Goal: Book appointment/travel/reservation

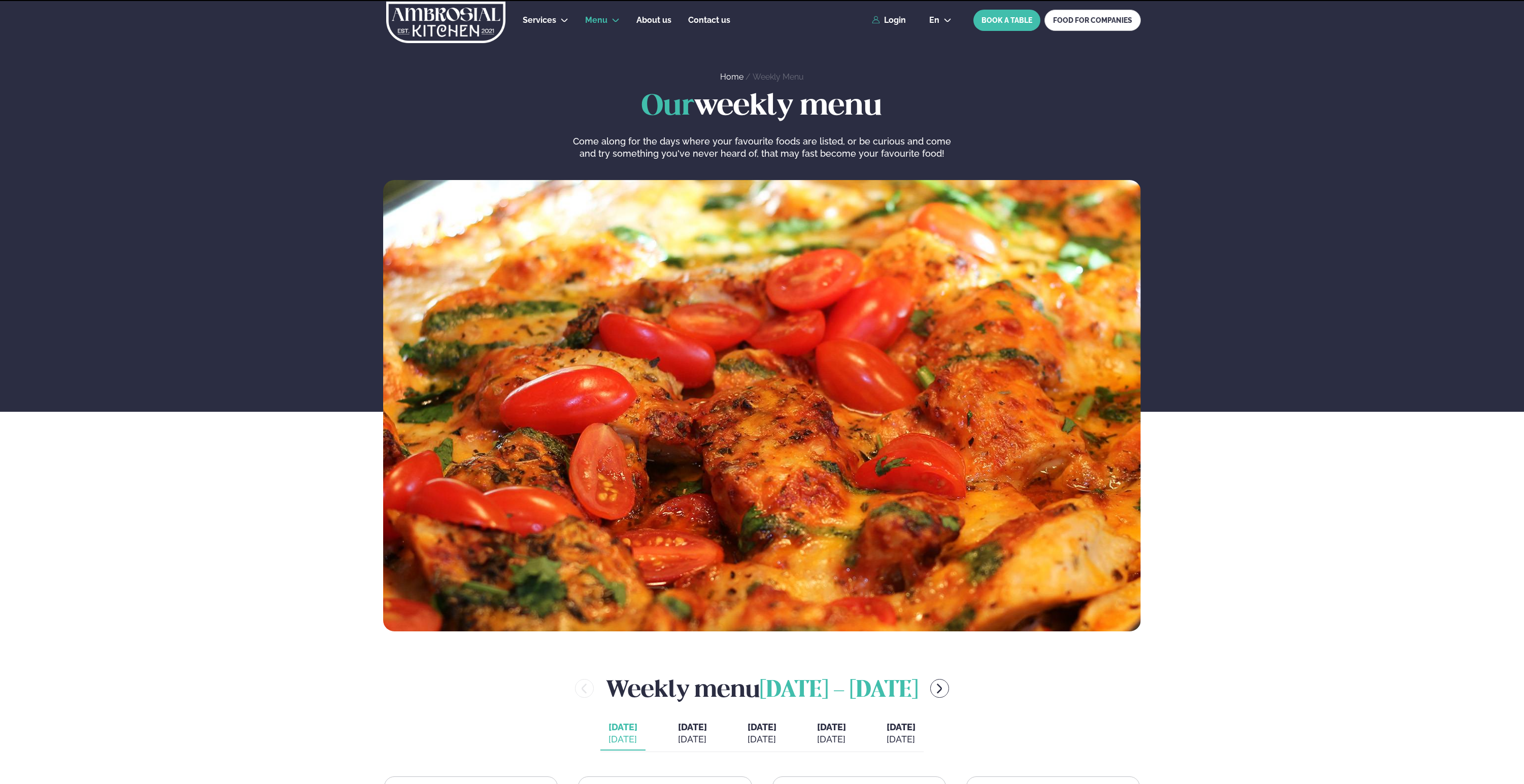
scroll to position [470, 0]
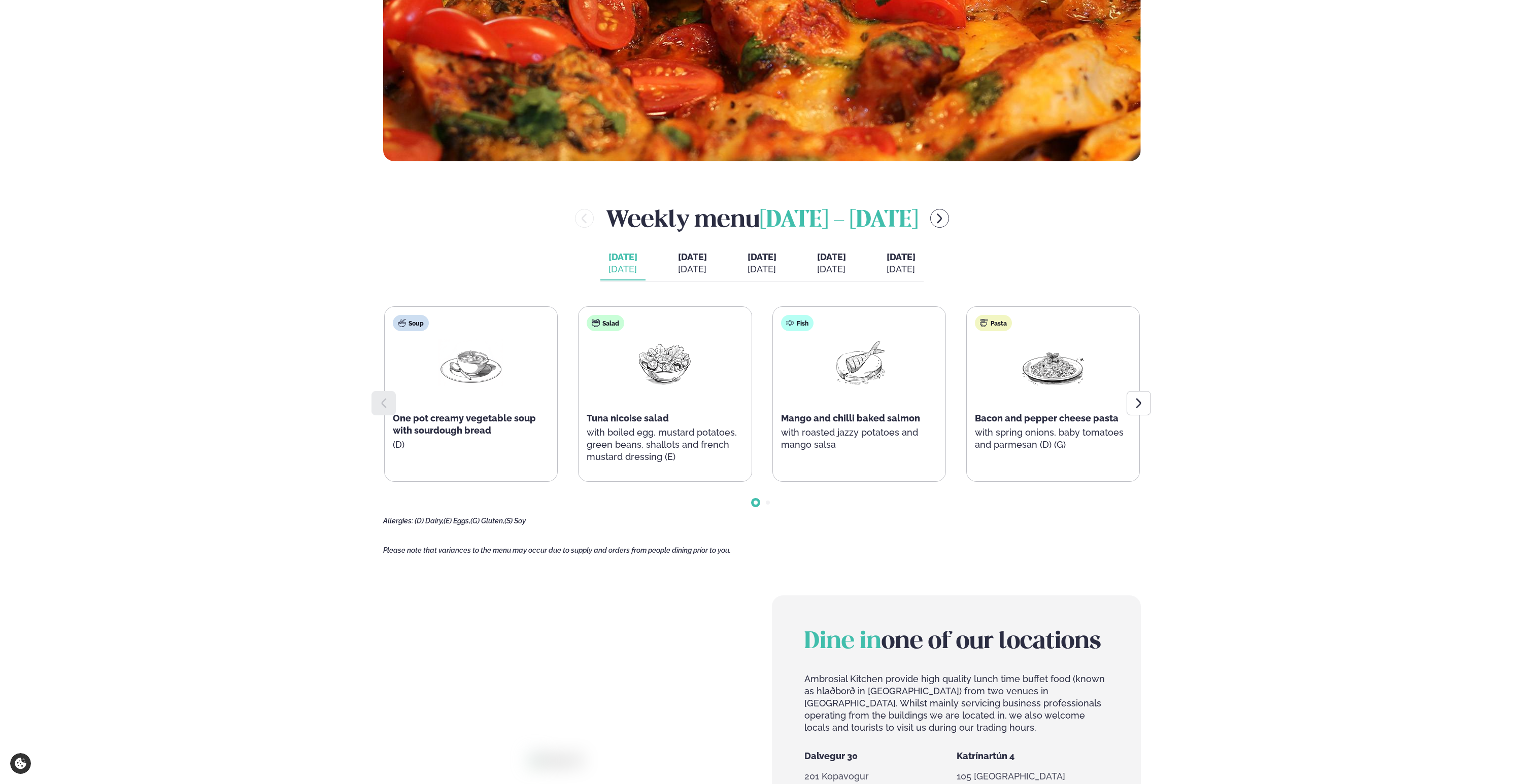
click at [271, 317] on div "Services Lunch for companies Corporate catering Private Party Menu Dalvegur 30 …" at bounding box center [762, 482] width 1524 height 1905
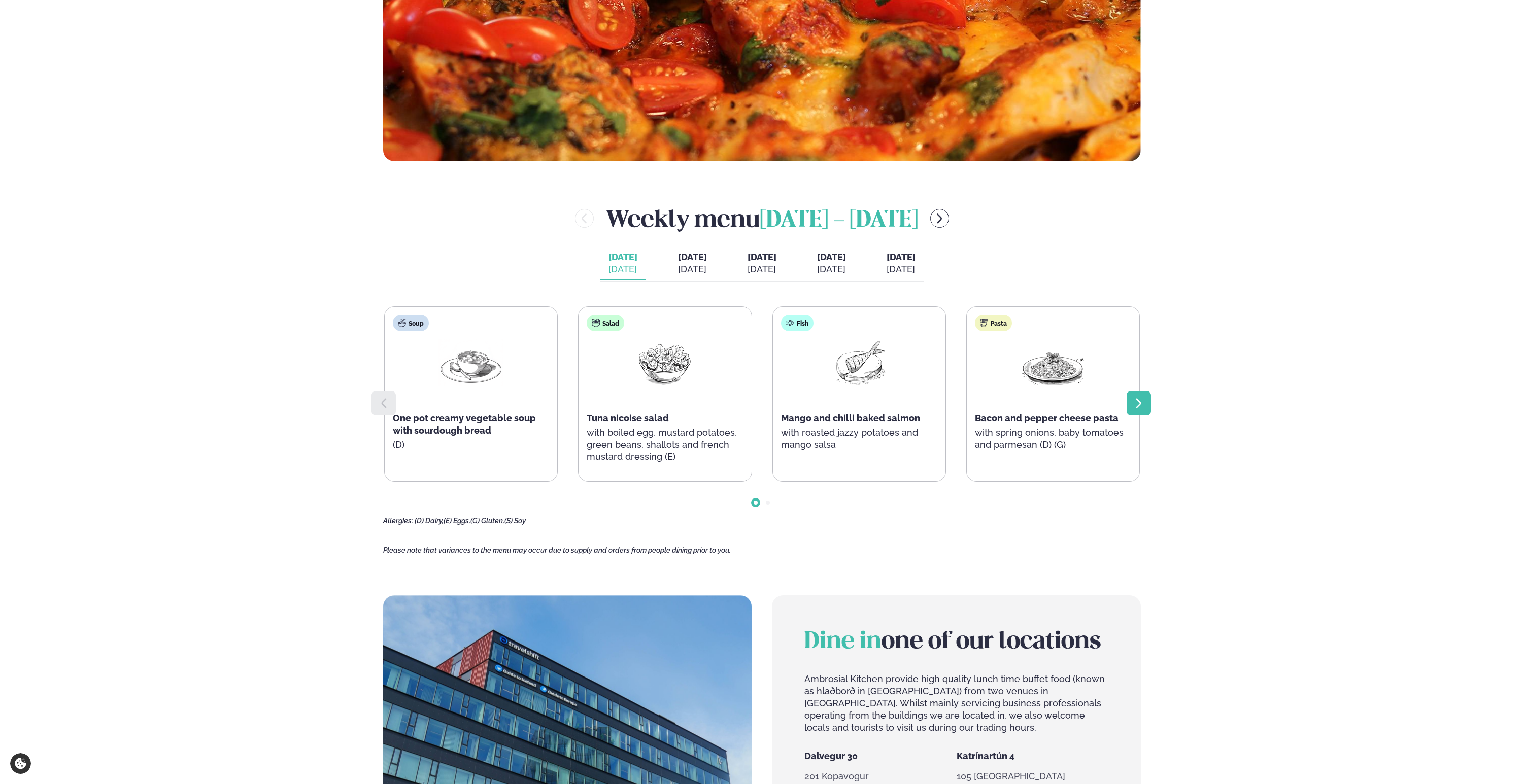
click at [1139, 398] on icon at bounding box center [1139, 403] width 12 height 12
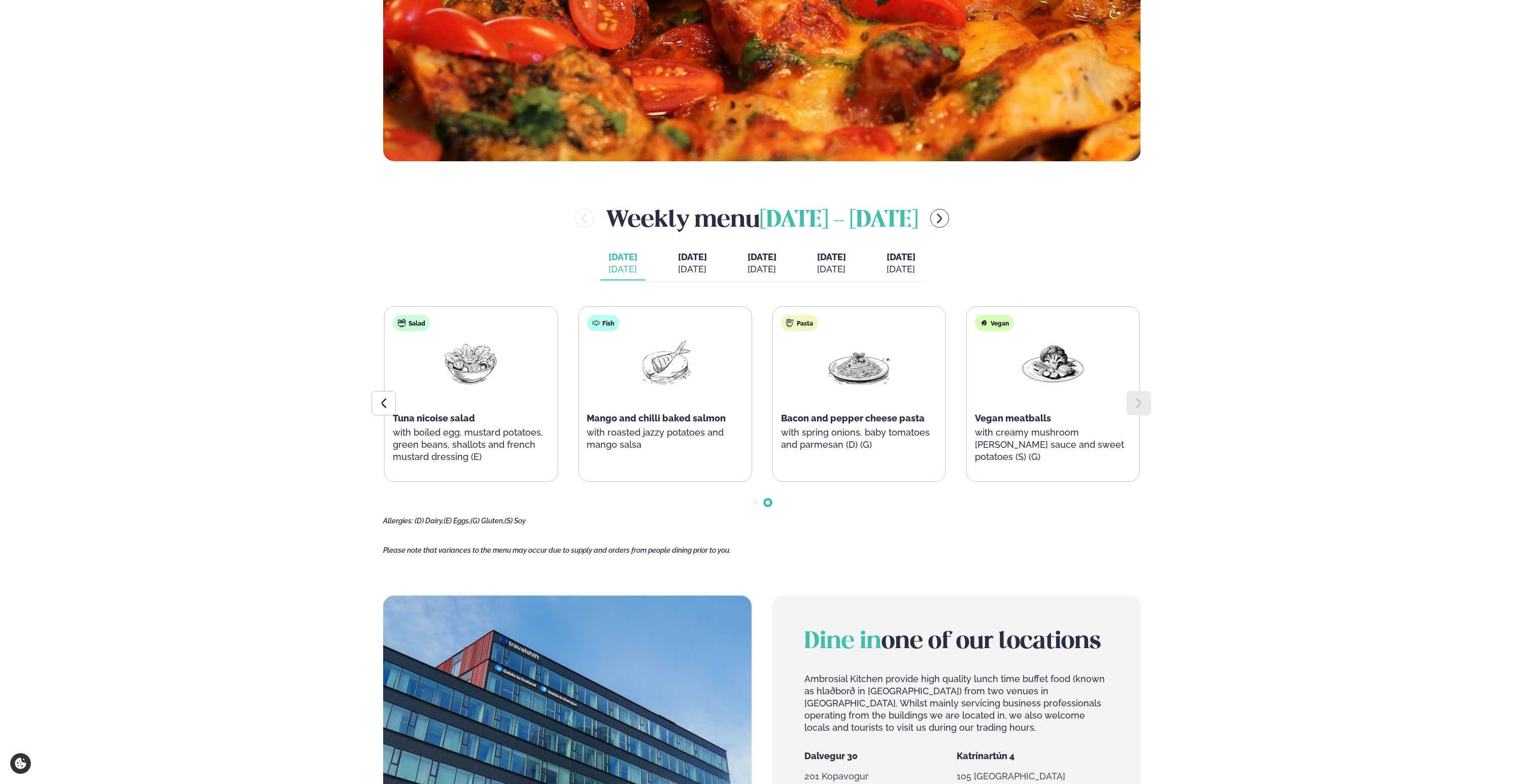
click at [680, 264] on div "[DATE]" at bounding box center [692, 269] width 29 height 12
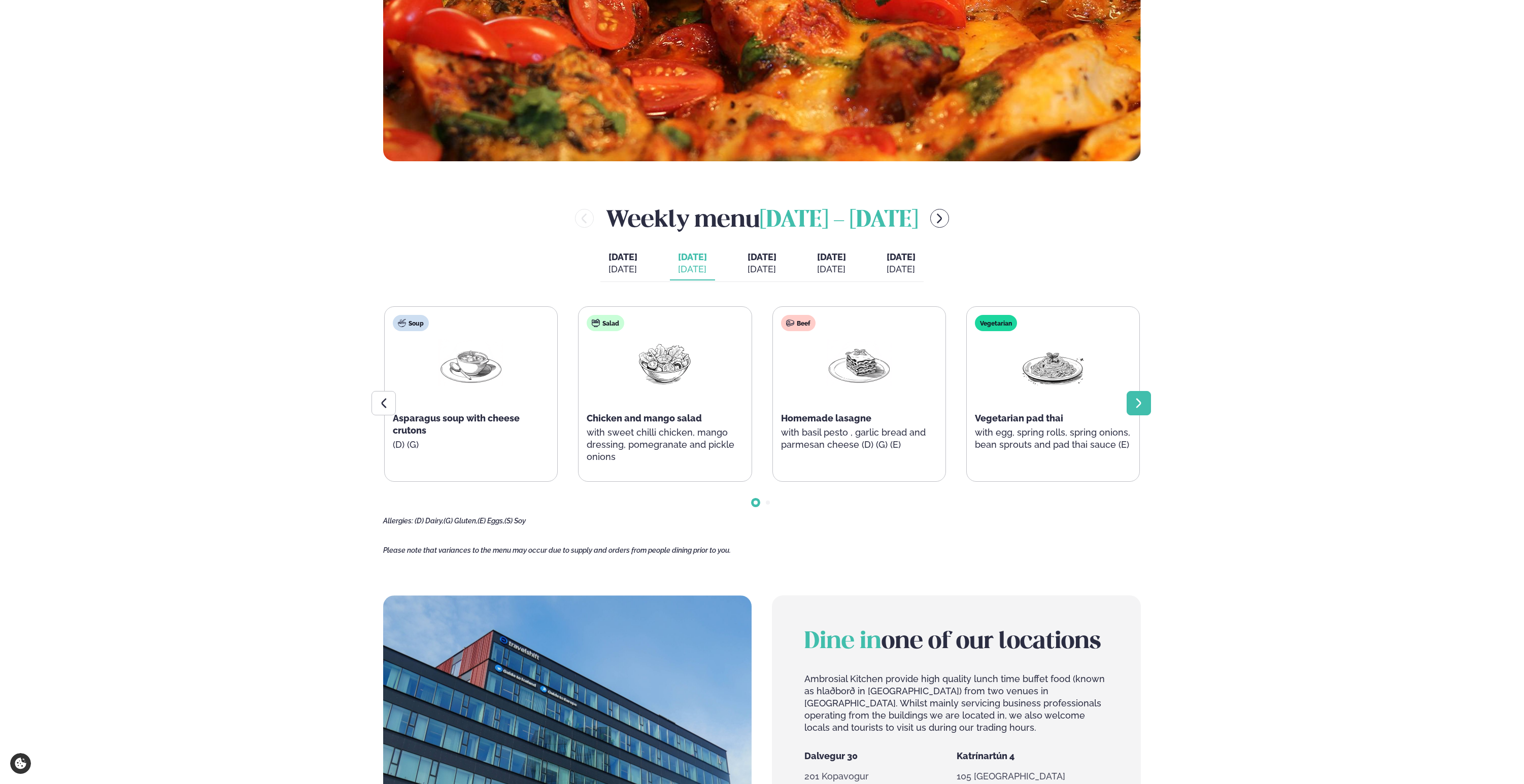
click at [1144, 407] on icon at bounding box center [1139, 403] width 12 height 12
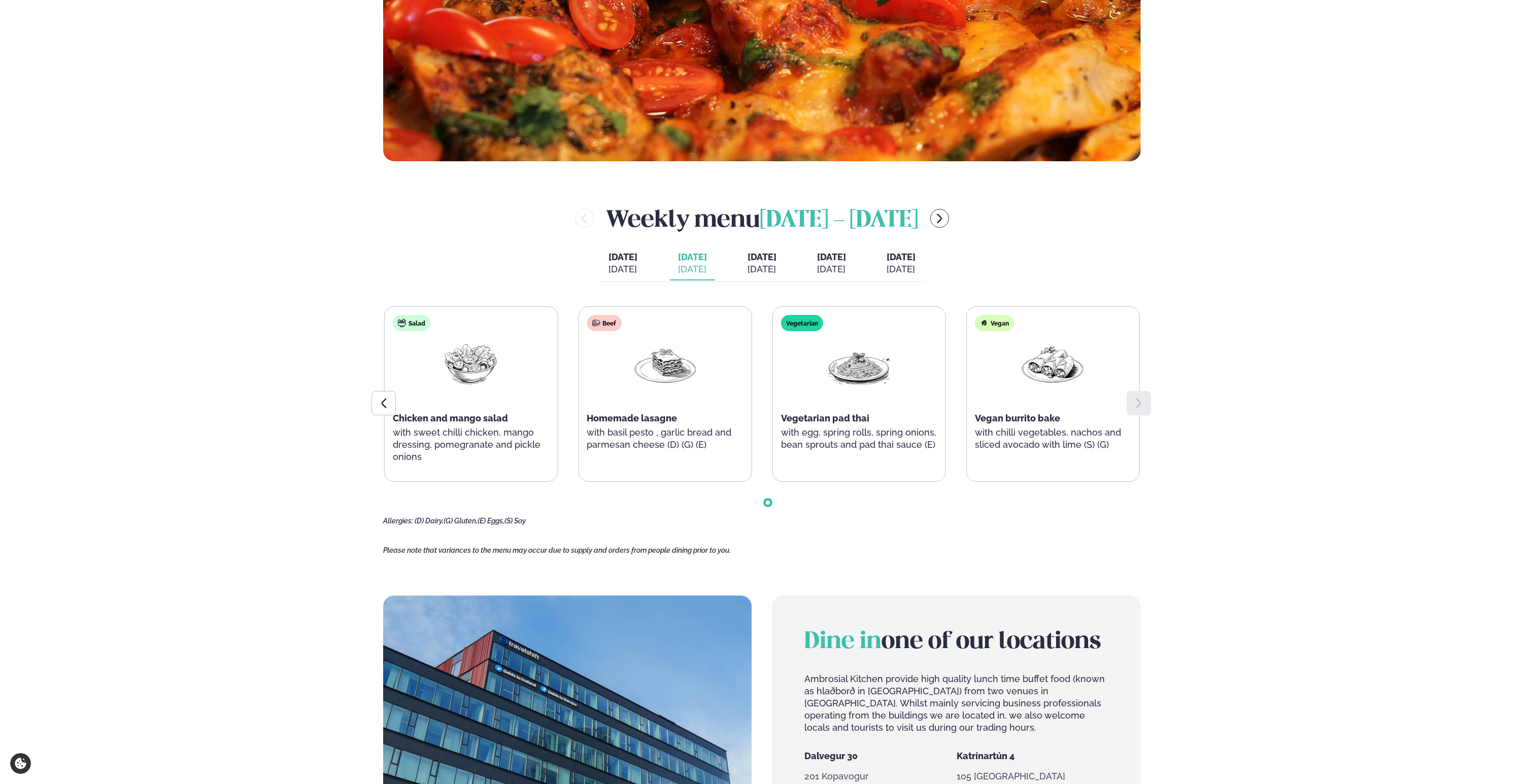
click at [756, 262] on span "[DATE]" at bounding box center [762, 257] width 29 height 11
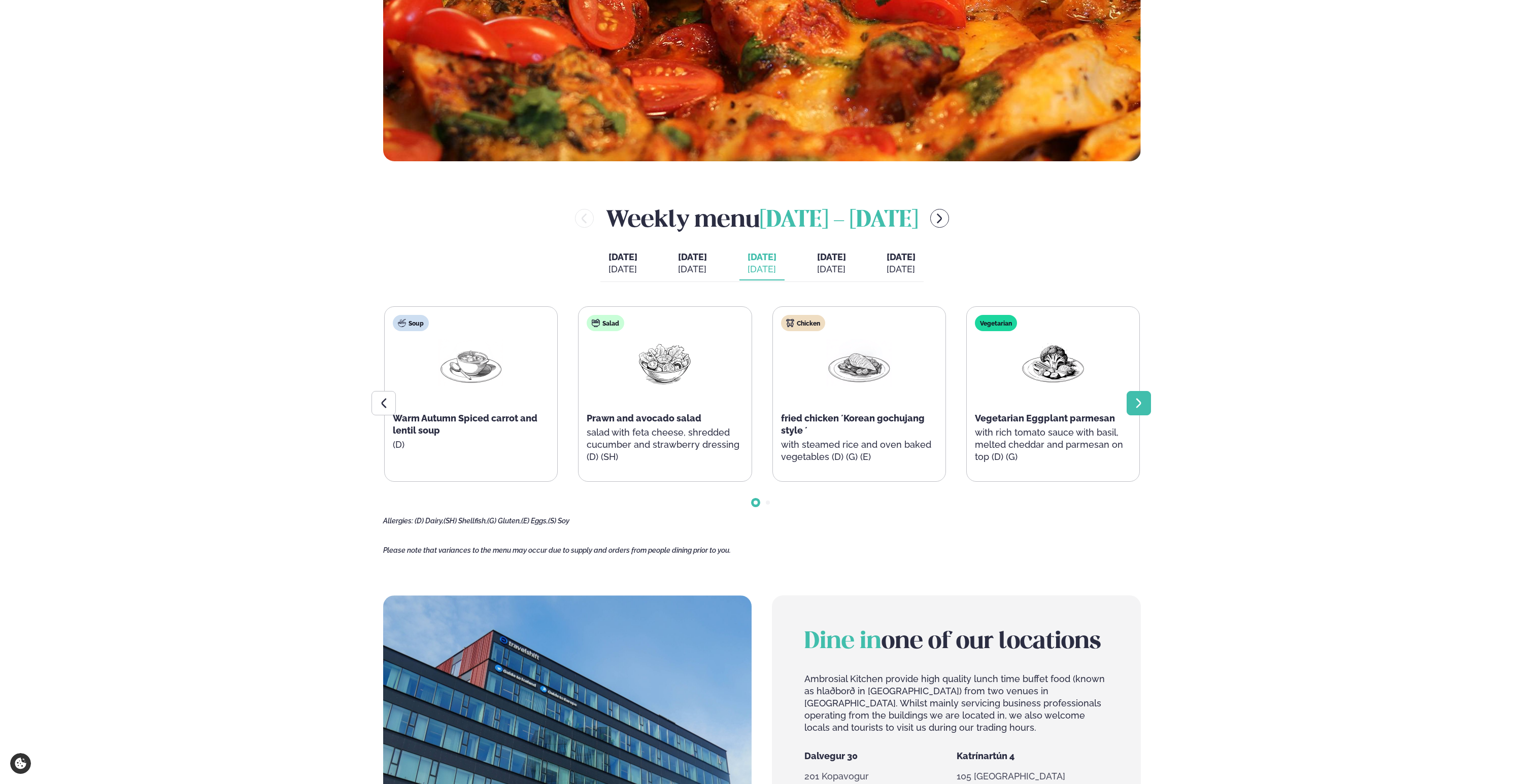
click at [1144, 410] on div at bounding box center [1138, 403] width 24 height 24
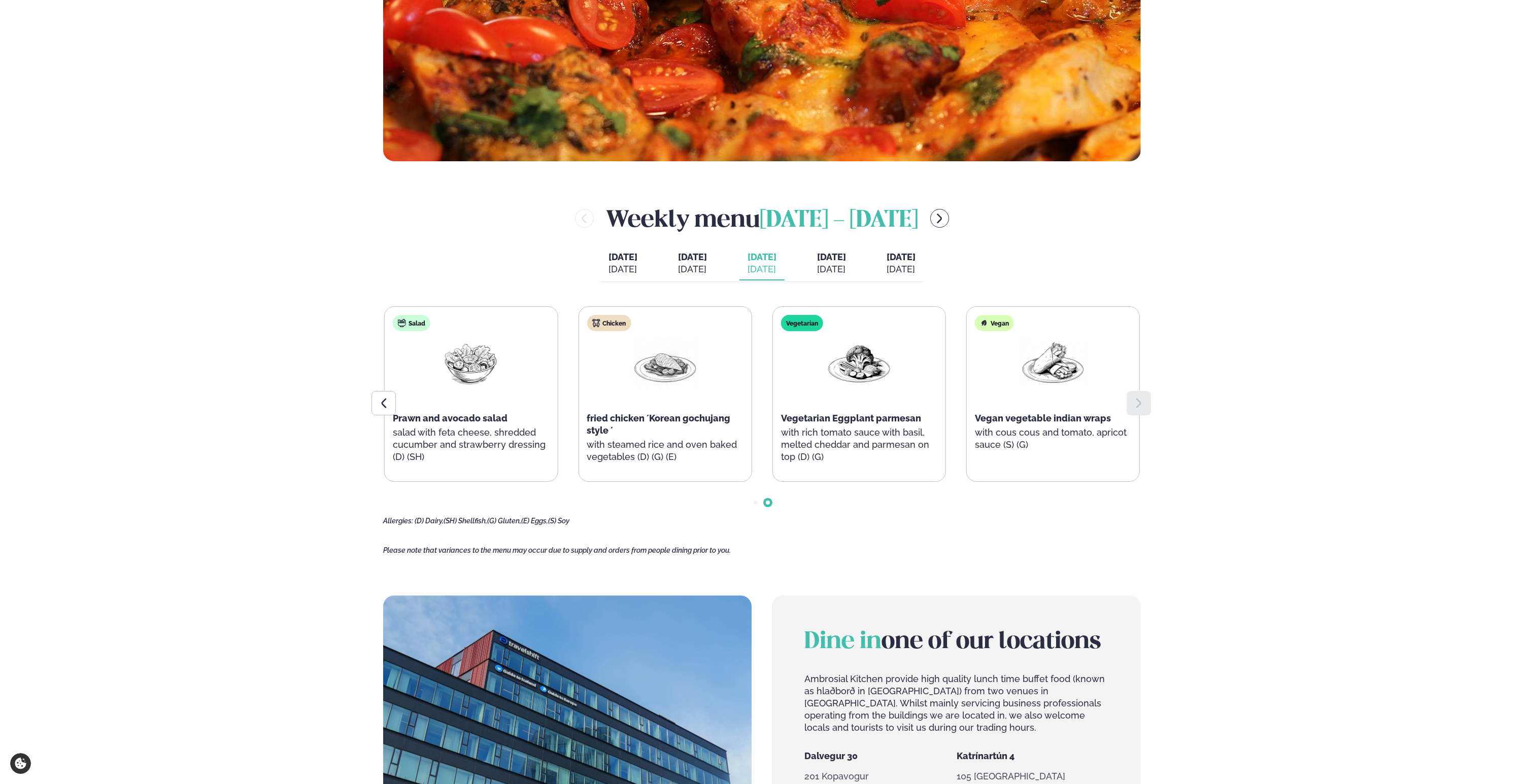
click at [853, 277] on button "[DATE] [DATE]" at bounding box center [831, 264] width 45 height 34
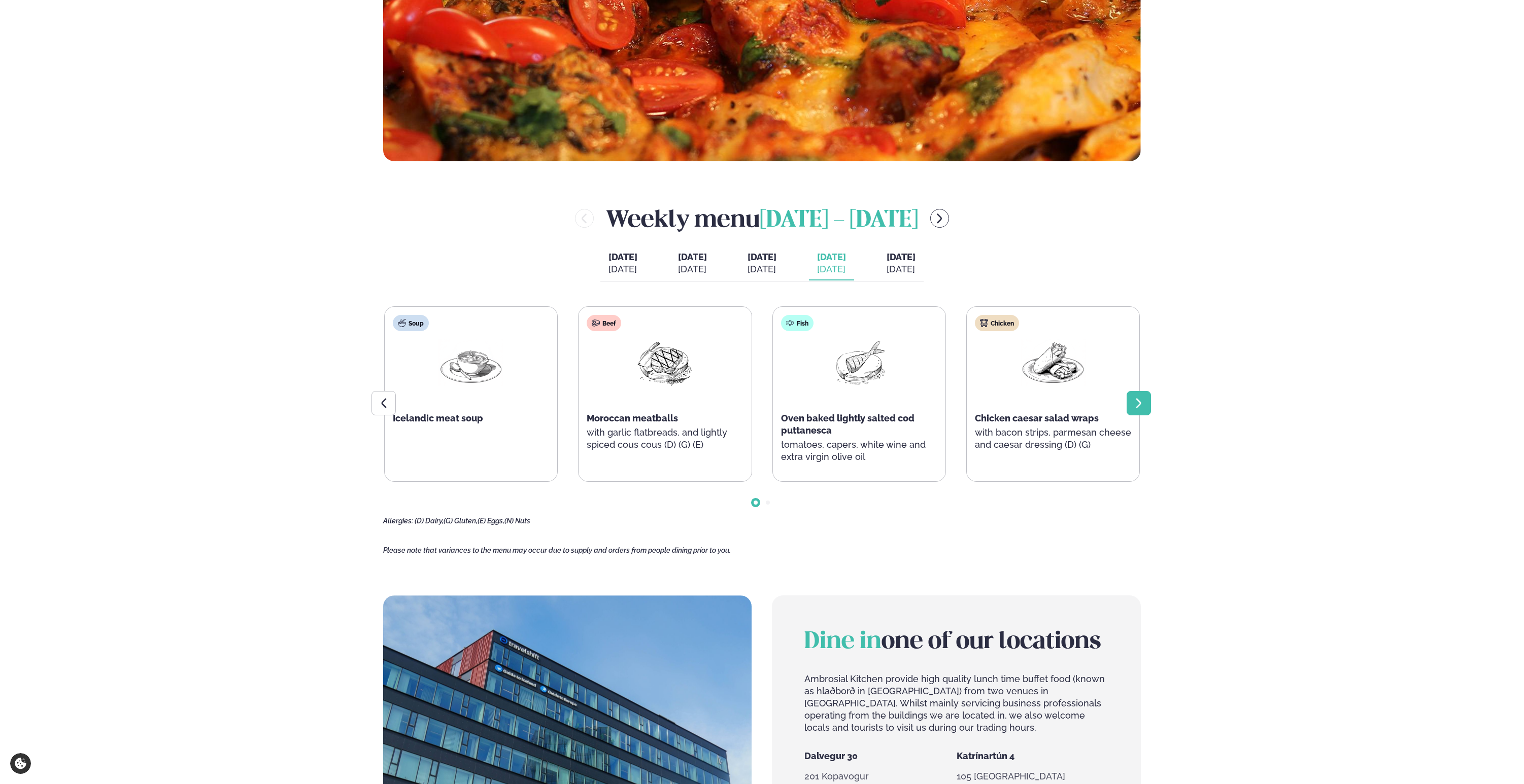
click at [1145, 410] on div at bounding box center [1138, 403] width 24 height 24
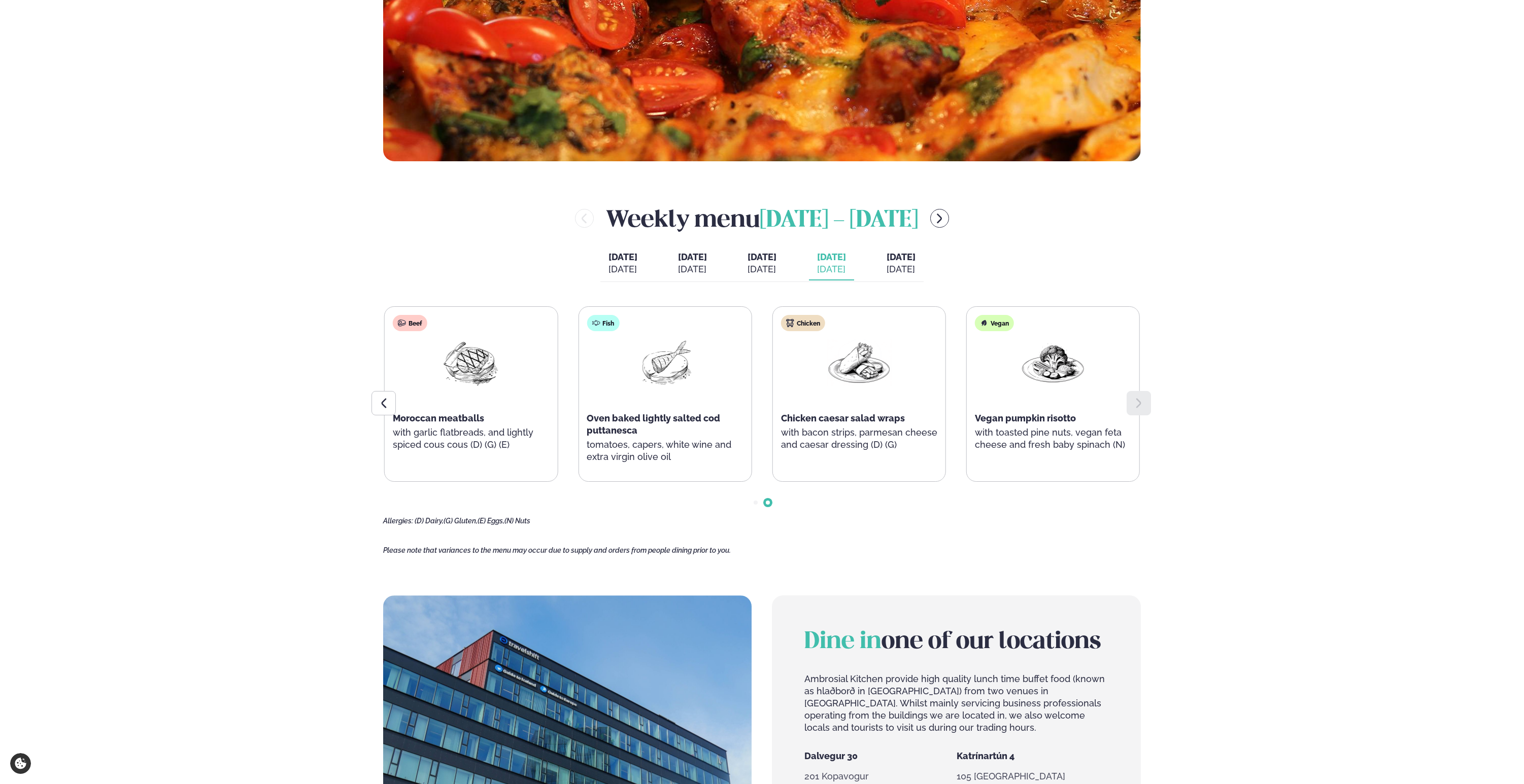
click at [903, 263] on button "[DATE] [DATE]" at bounding box center [901, 264] width 45 height 34
